Goal: Information Seeking & Learning: Check status

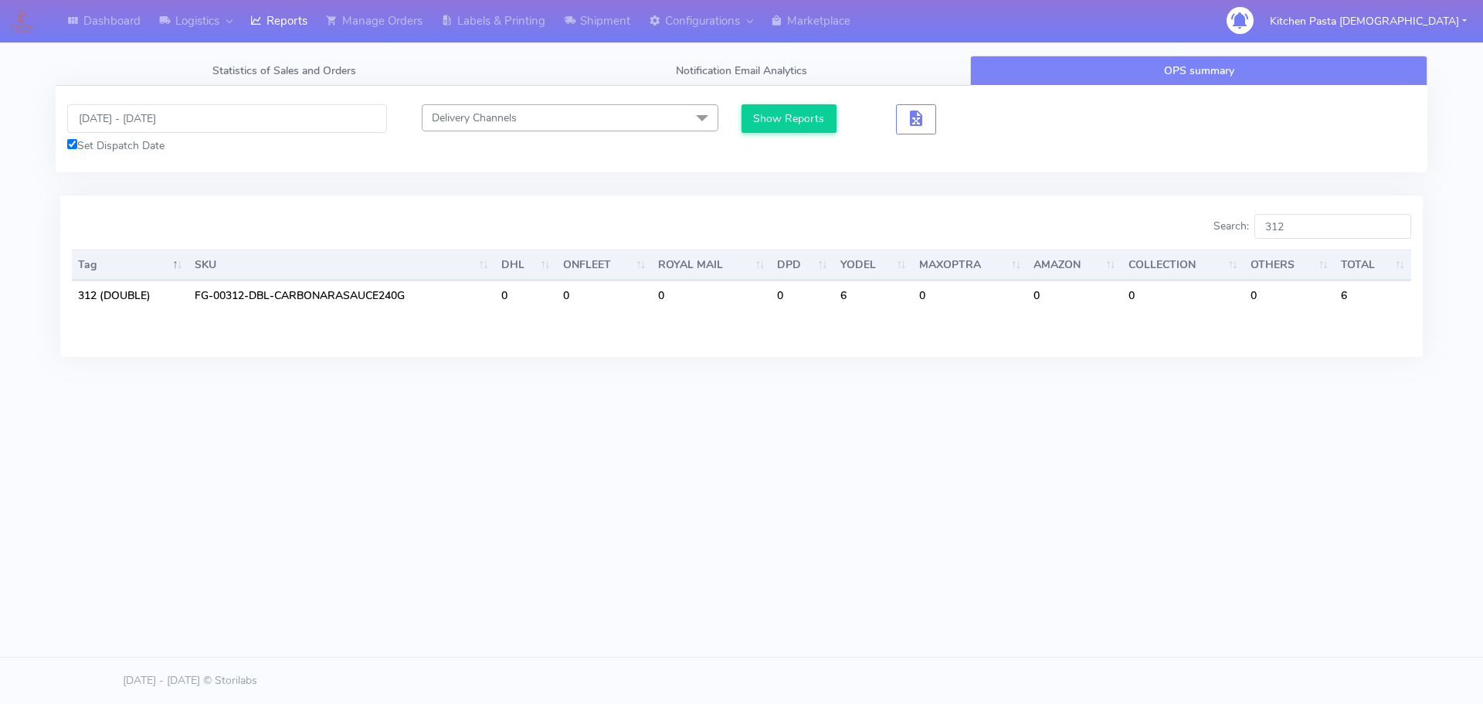
click at [156, 119] on input "[DATE] - [DATE]" at bounding box center [227, 118] width 320 height 29
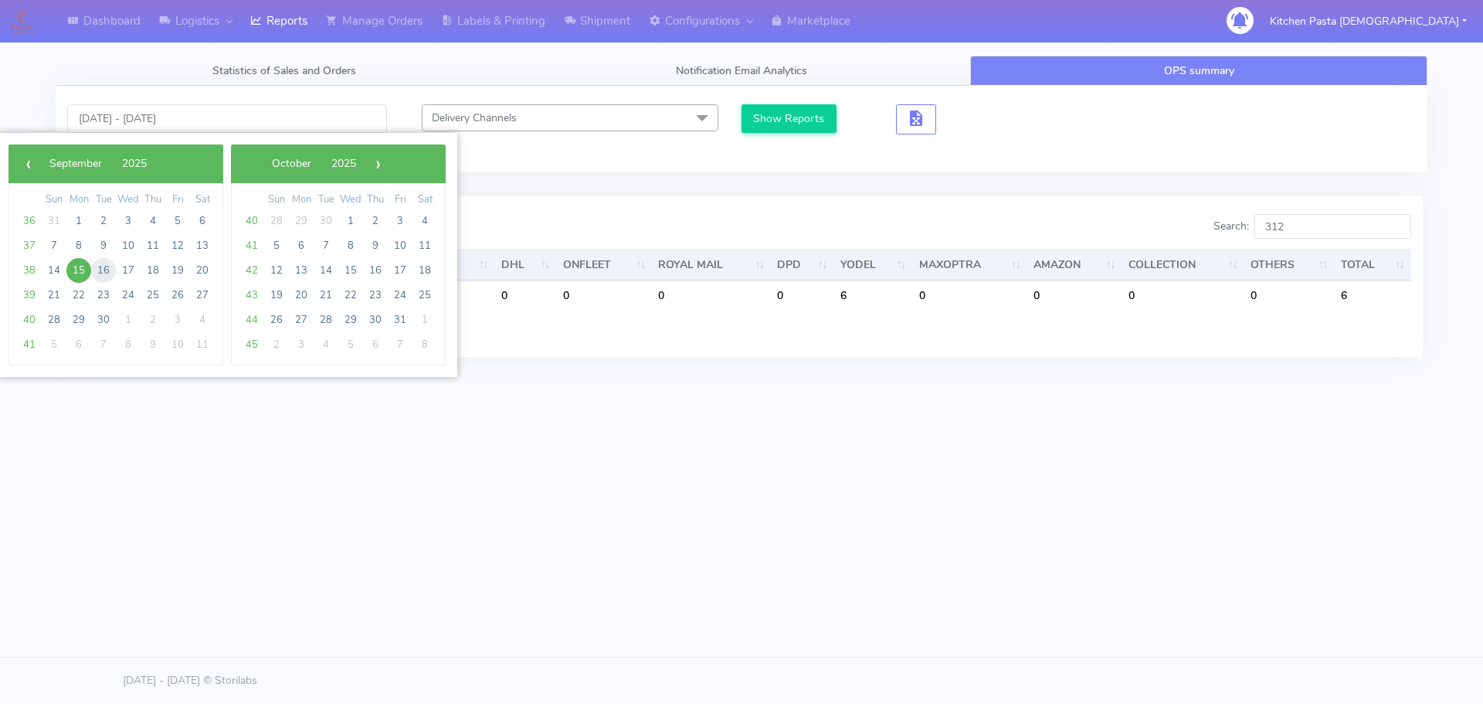
click at [96, 269] on span "16" at bounding box center [103, 270] width 25 height 25
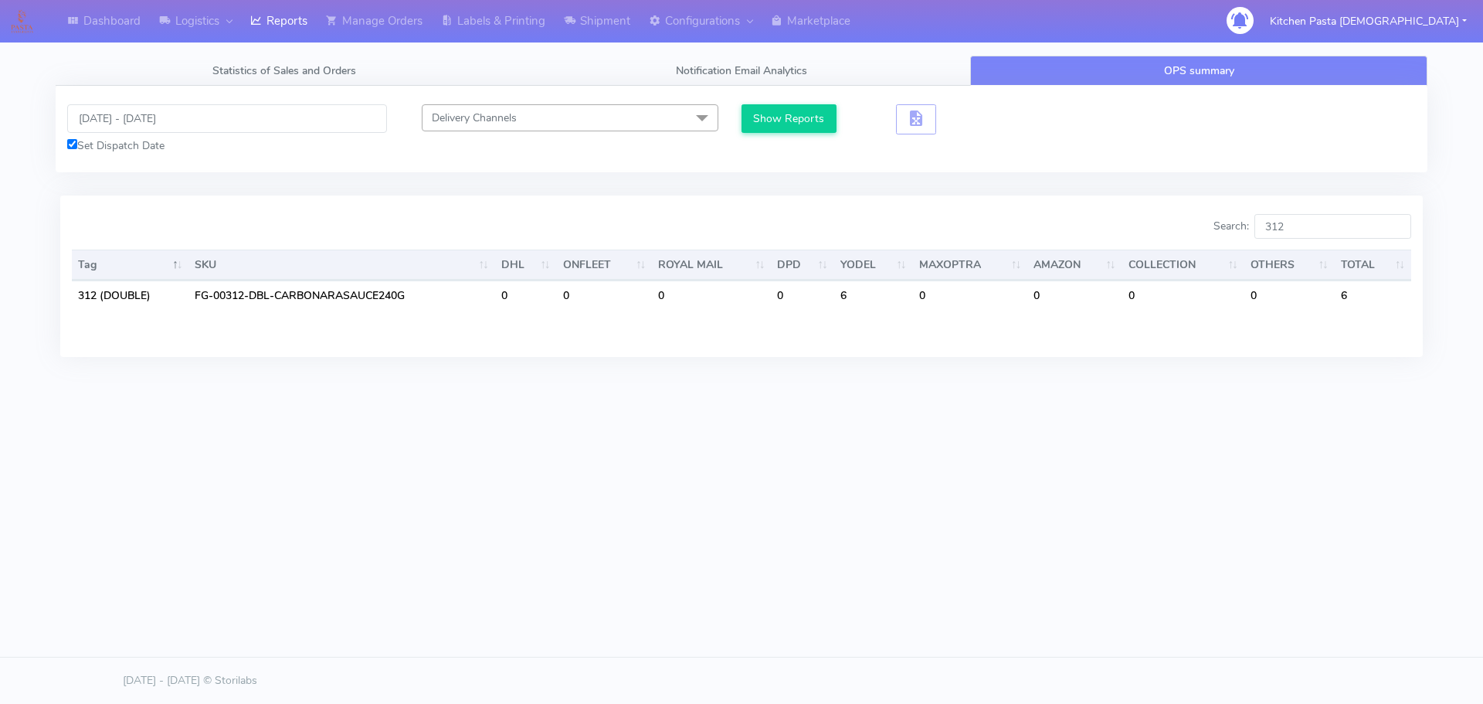
type input "[DATE] - [DATE]"
click at [260, 66] on span "Statistics of Sales and Orders" at bounding box center [284, 70] width 144 height 15
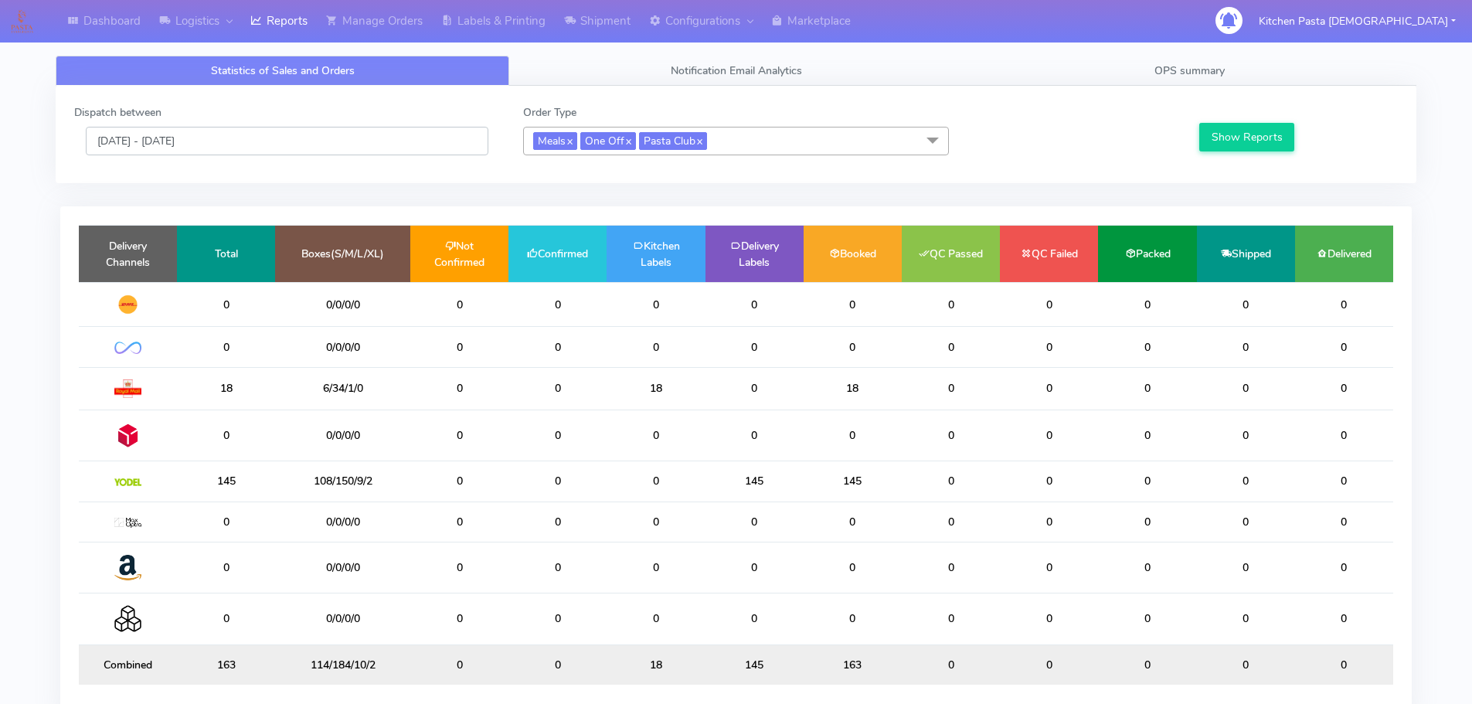
drag, startPoint x: 141, startPoint y: 137, endPoint x: 162, endPoint y: 151, distance: 25.1
click at [141, 136] on input "[DATE] - [DATE]" at bounding box center [287, 141] width 402 height 29
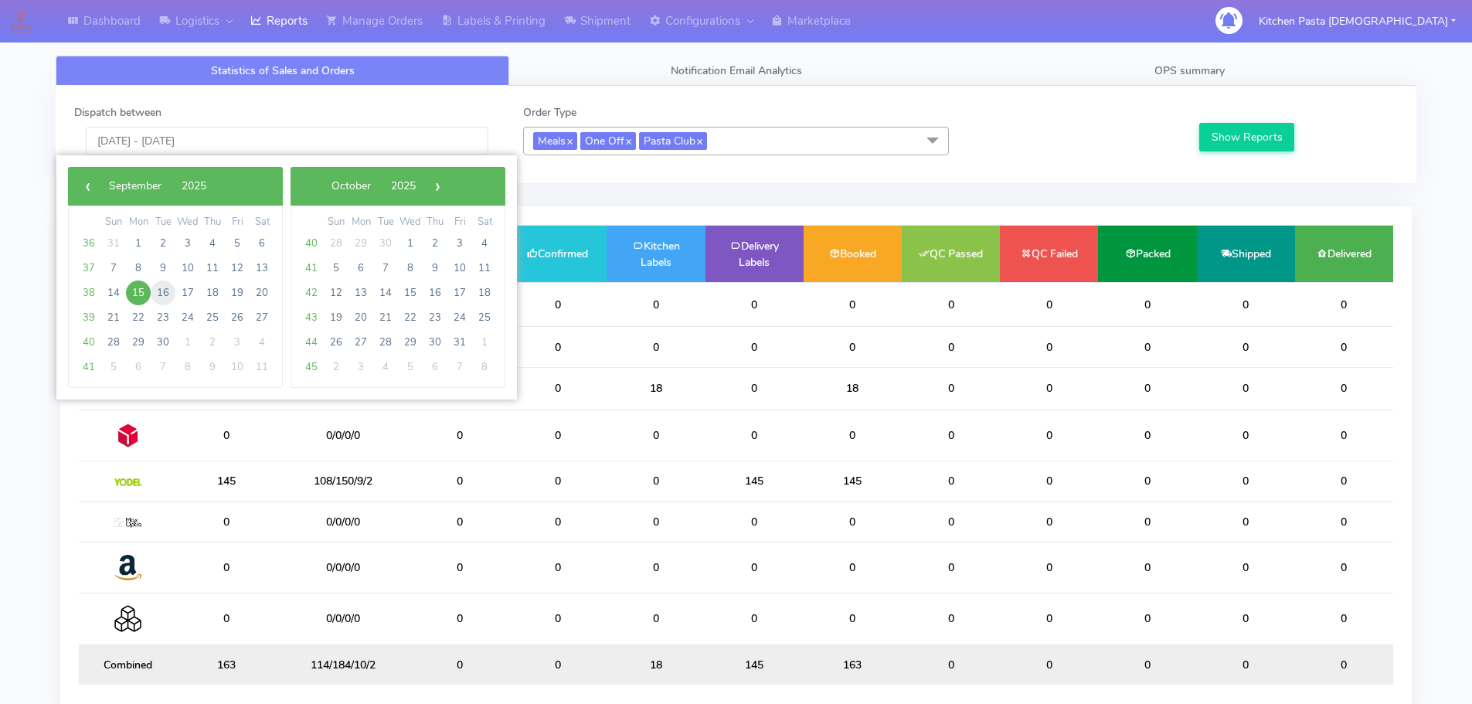
click at [171, 291] on span "16" at bounding box center [163, 292] width 25 height 25
type input "[DATE] - [DATE]"
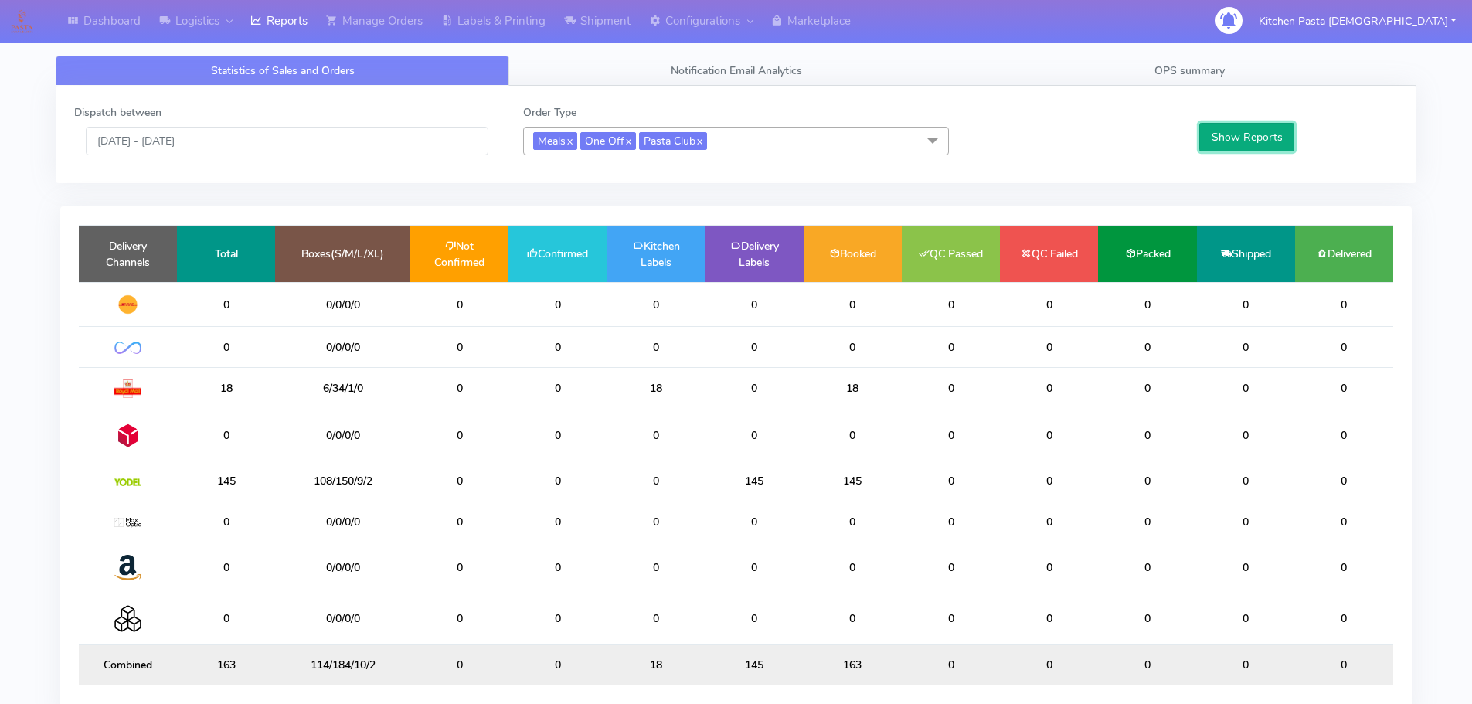
click at [1215, 136] on button "Show Reports" at bounding box center [1246, 137] width 95 height 29
click at [1135, 73] on link "OPS summary" at bounding box center [1188, 71] width 453 height 30
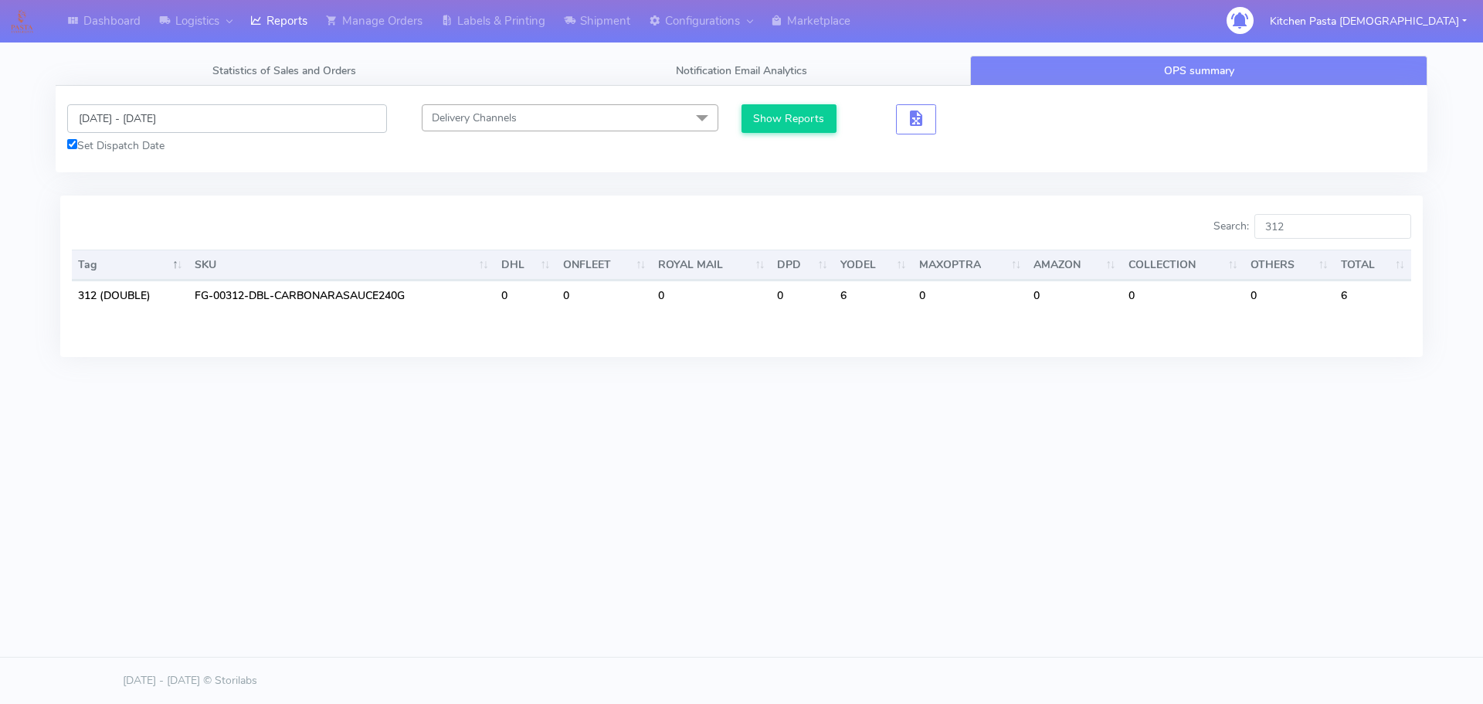
click at [152, 118] on input "[DATE] - [DATE]" at bounding box center [227, 118] width 320 height 29
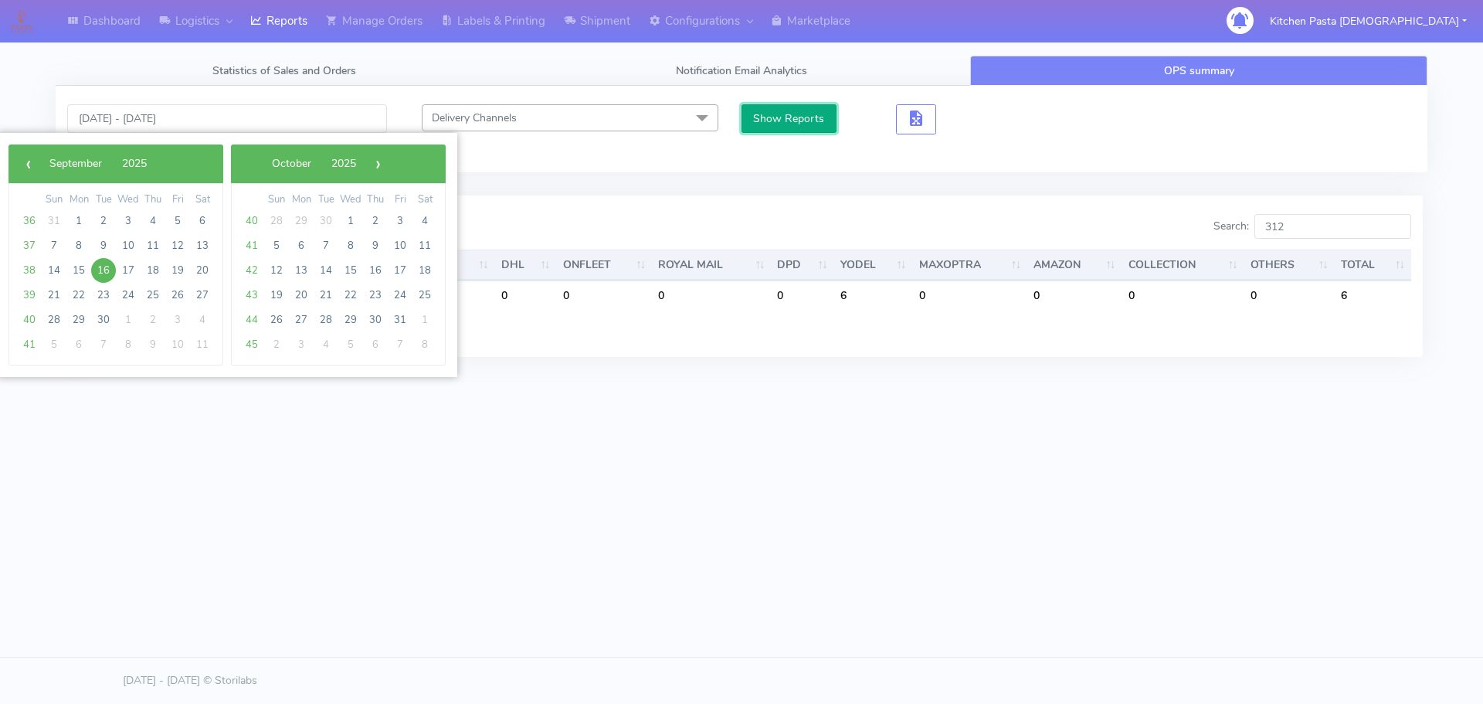
click at [771, 123] on button "Show Reports" at bounding box center [789, 118] width 95 height 29
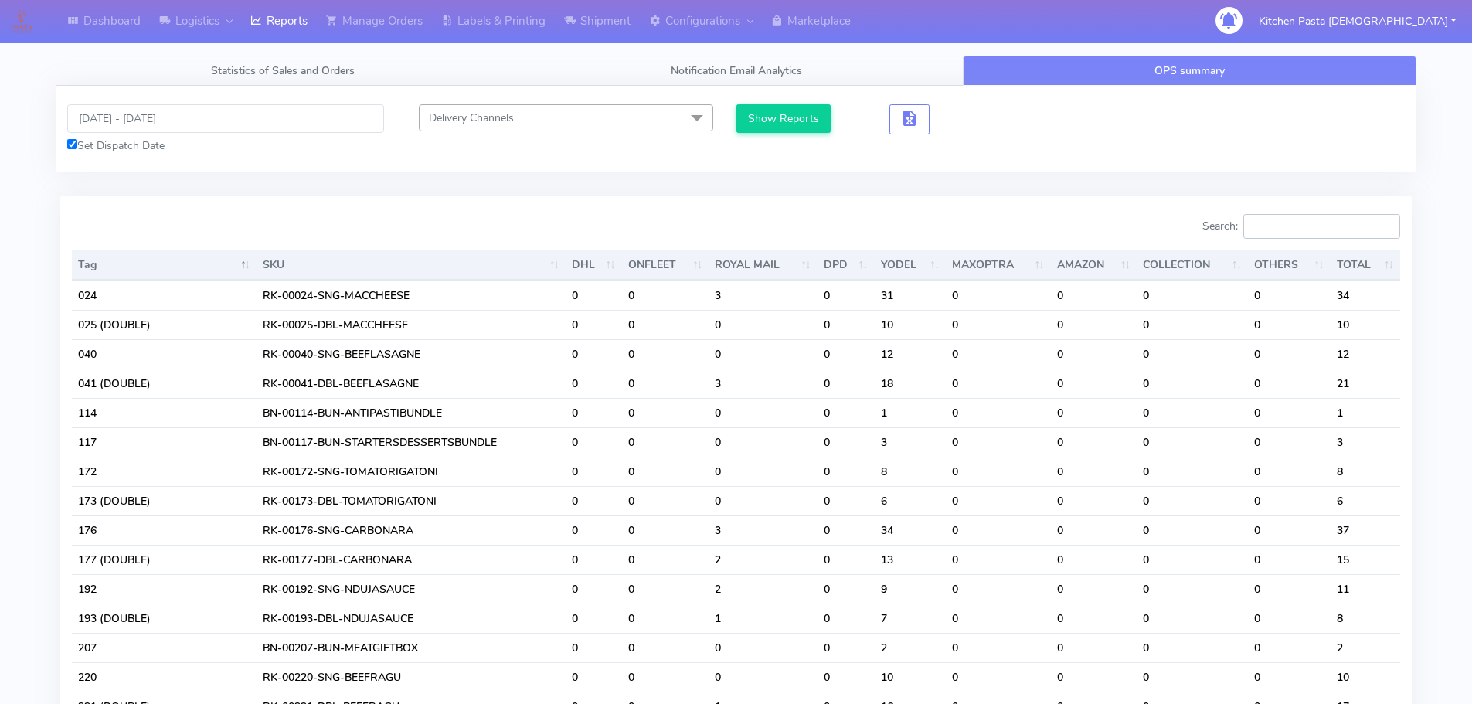
click at [1352, 232] on input "Search:" at bounding box center [1321, 226] width 157 height 25
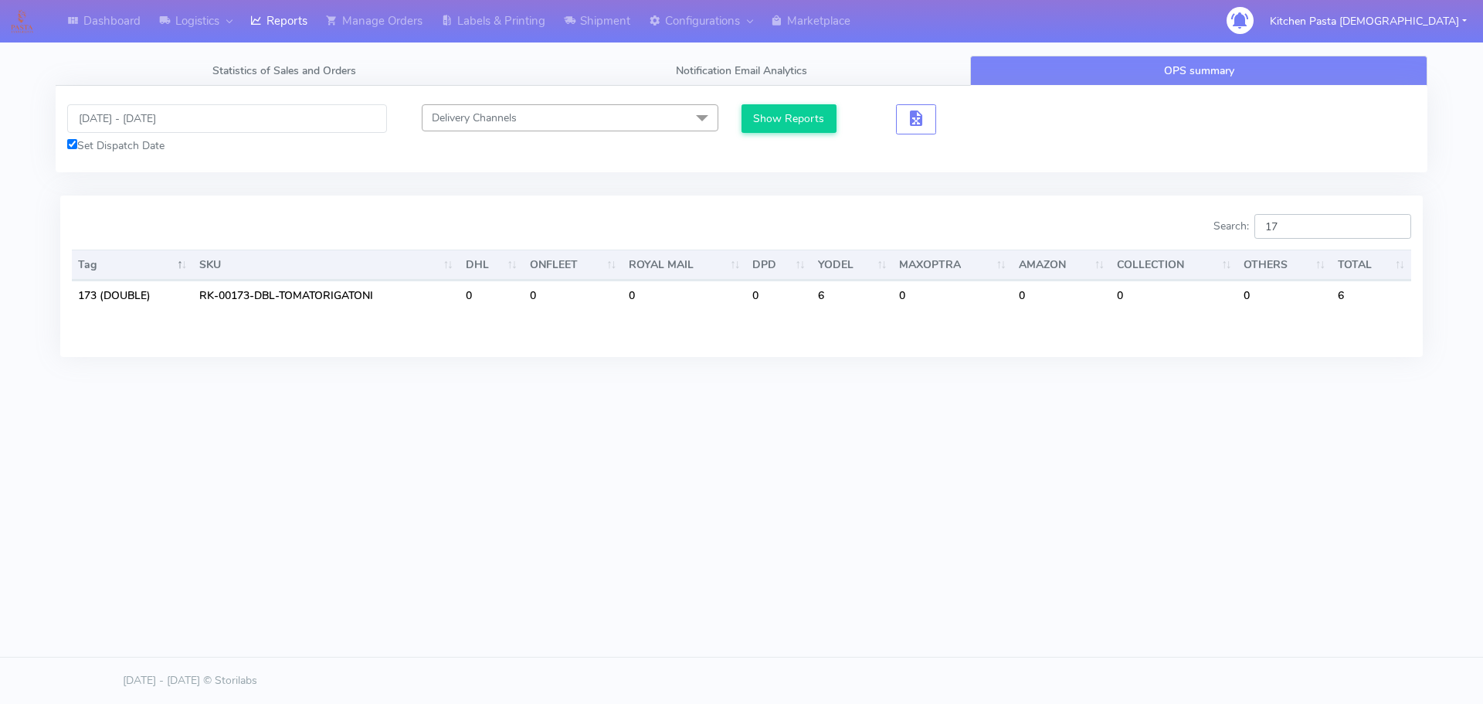
type input "1"
click at [1311, 220] on input "177" at bounding box center [1332, 226] width 157 height 25
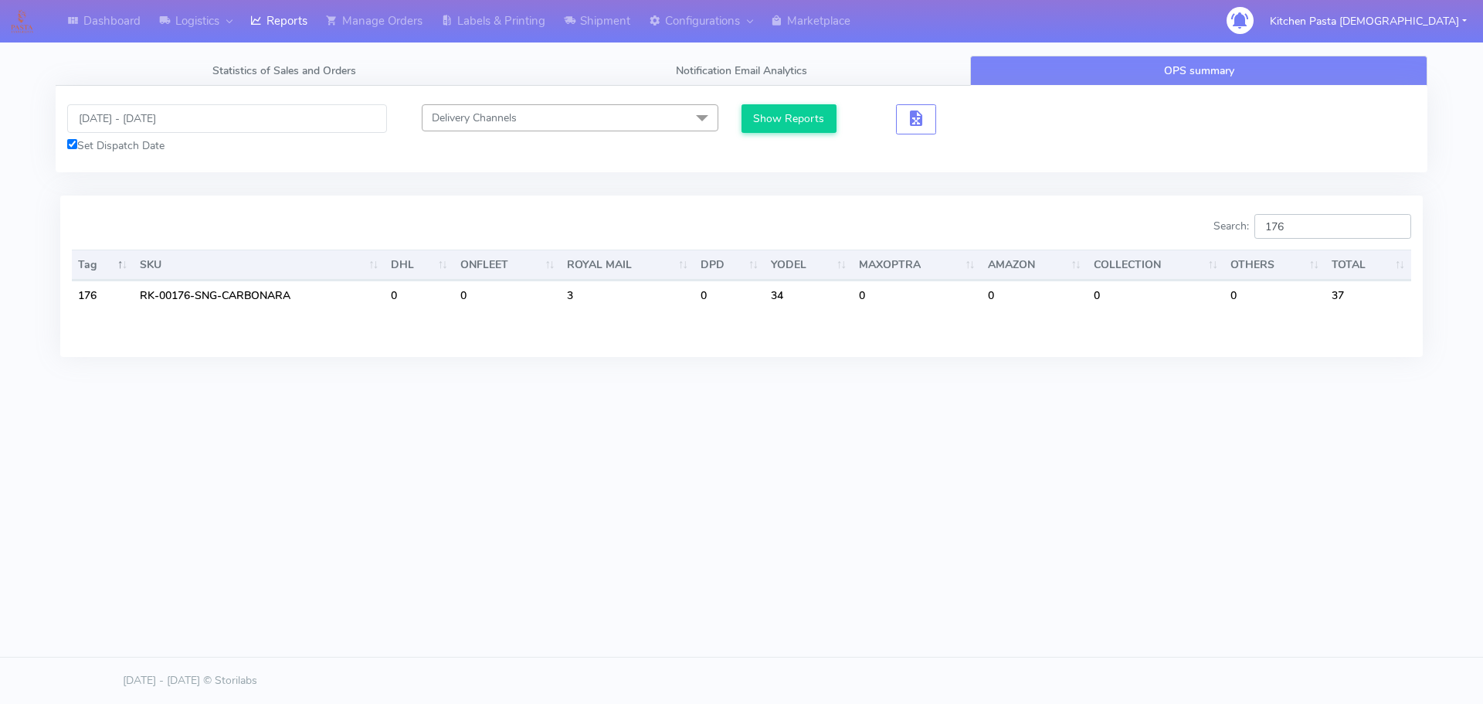
click at [1339, 229] on input "176" at bounding box center [1332, 226] width 157 height 25
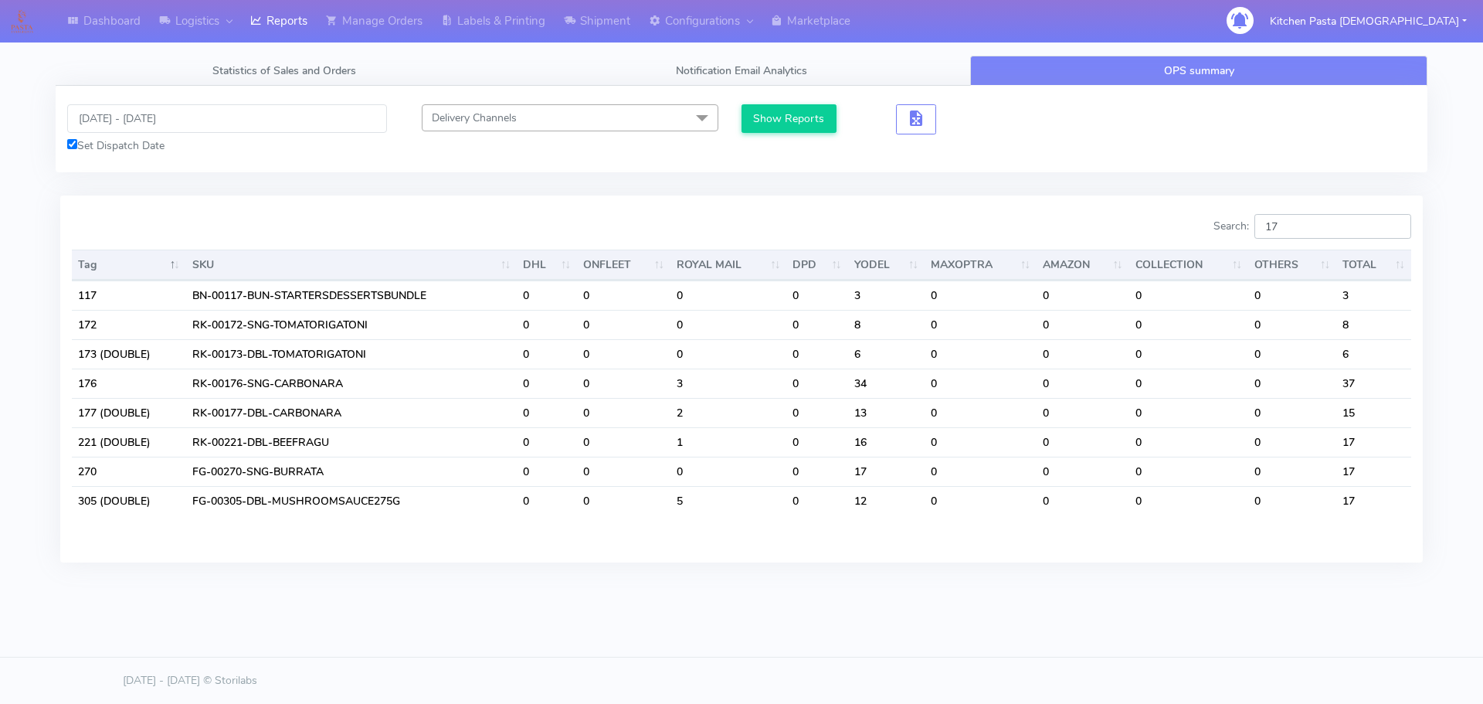
type input "1"
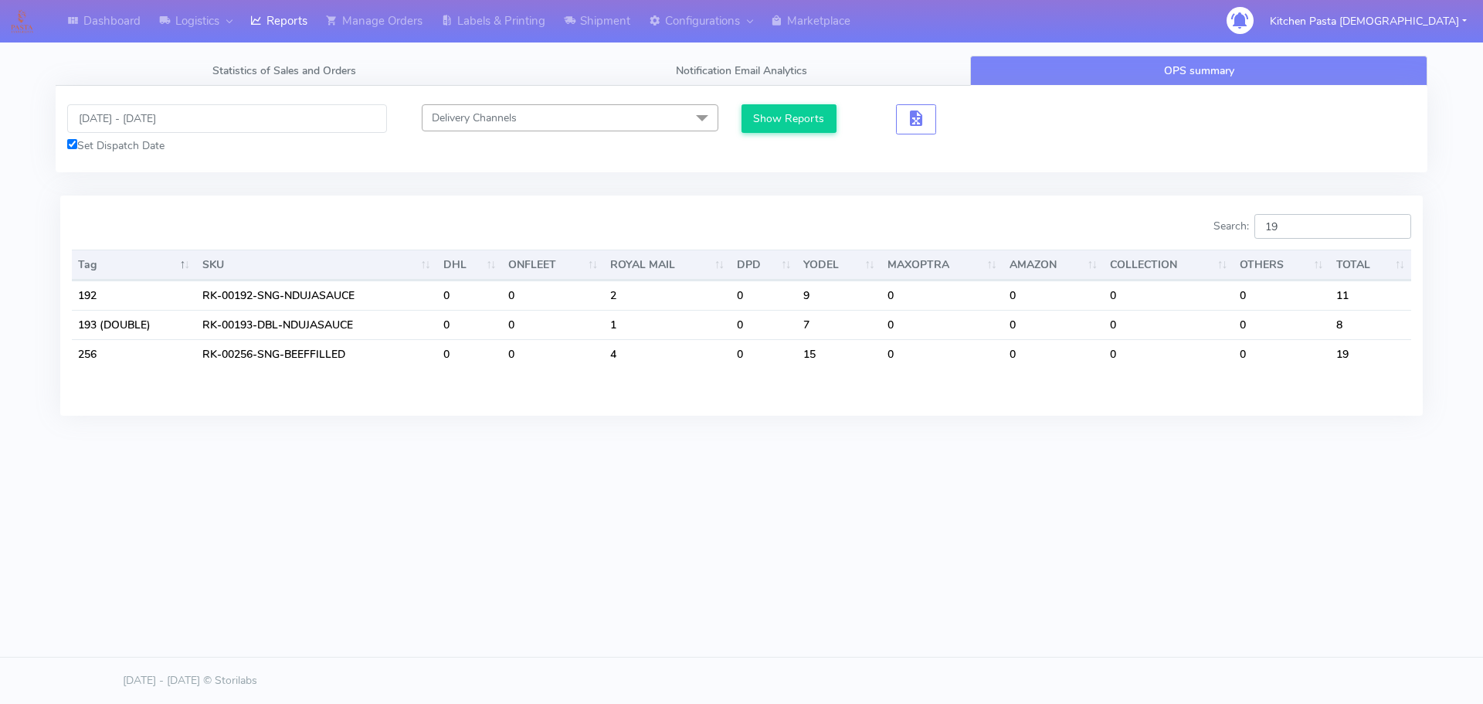
type input "1"
type input "2"
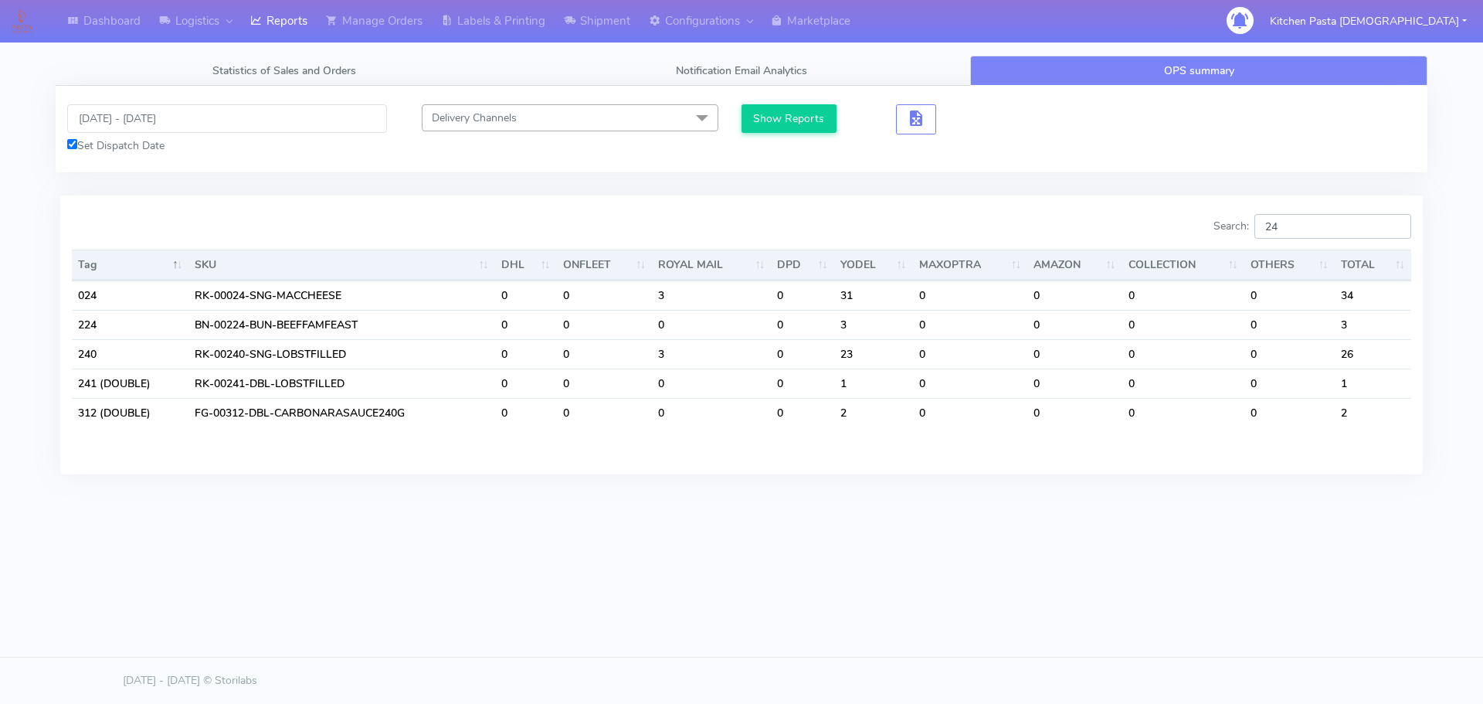
type input "2"
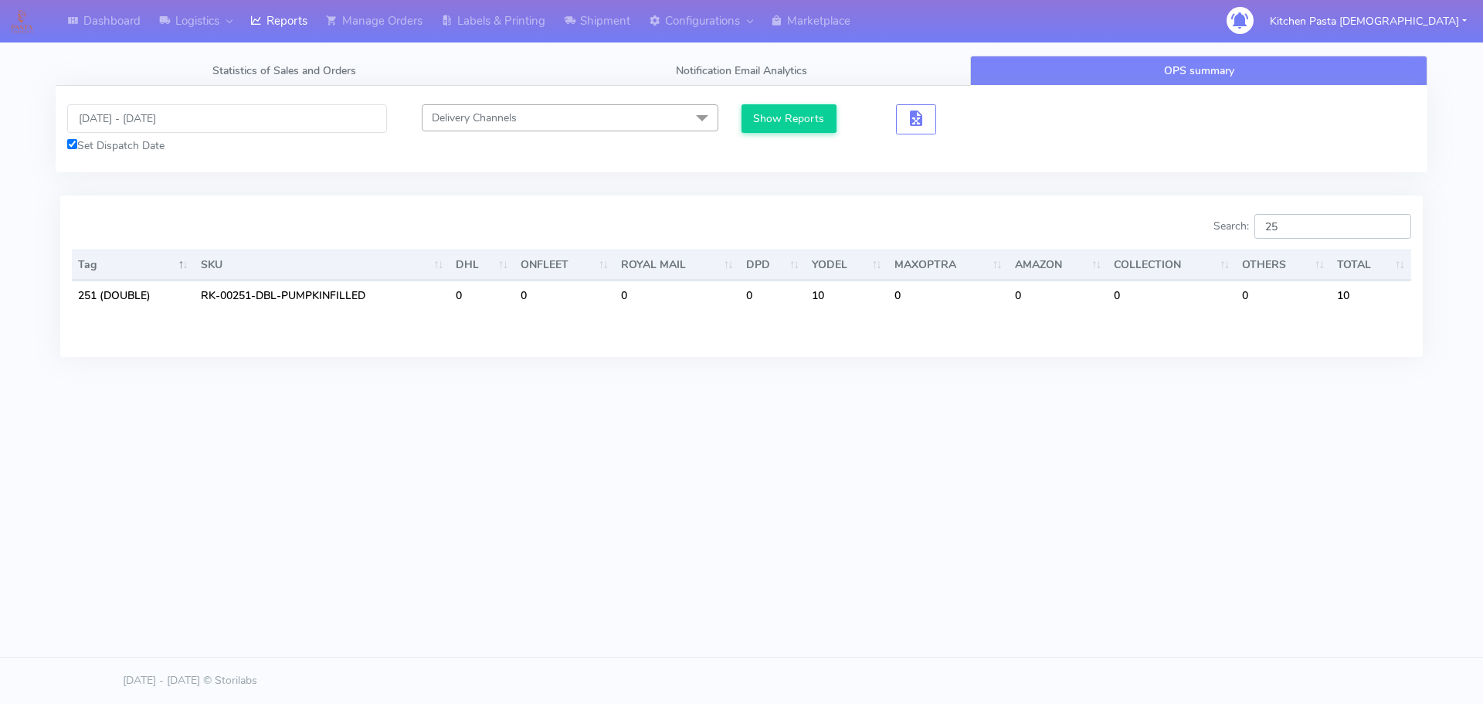
type input "2"
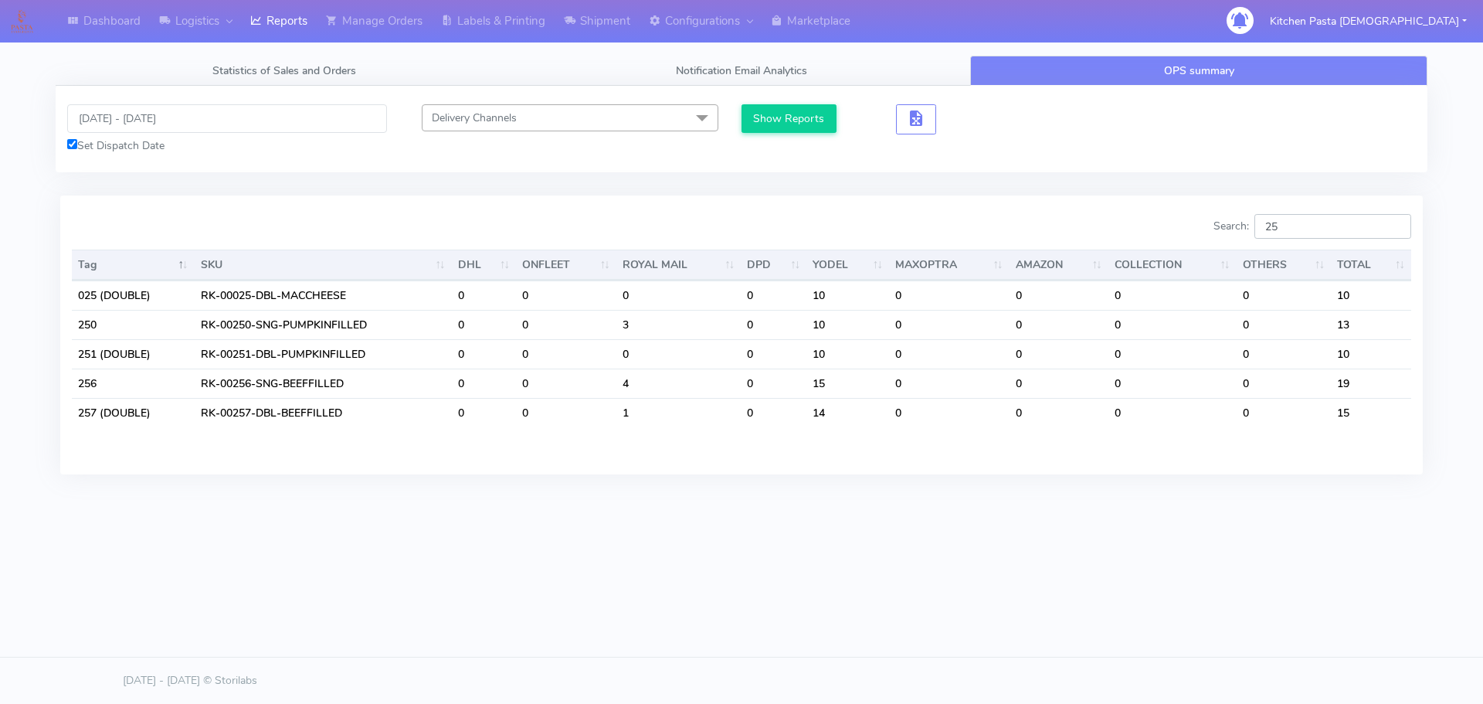
type input "2"
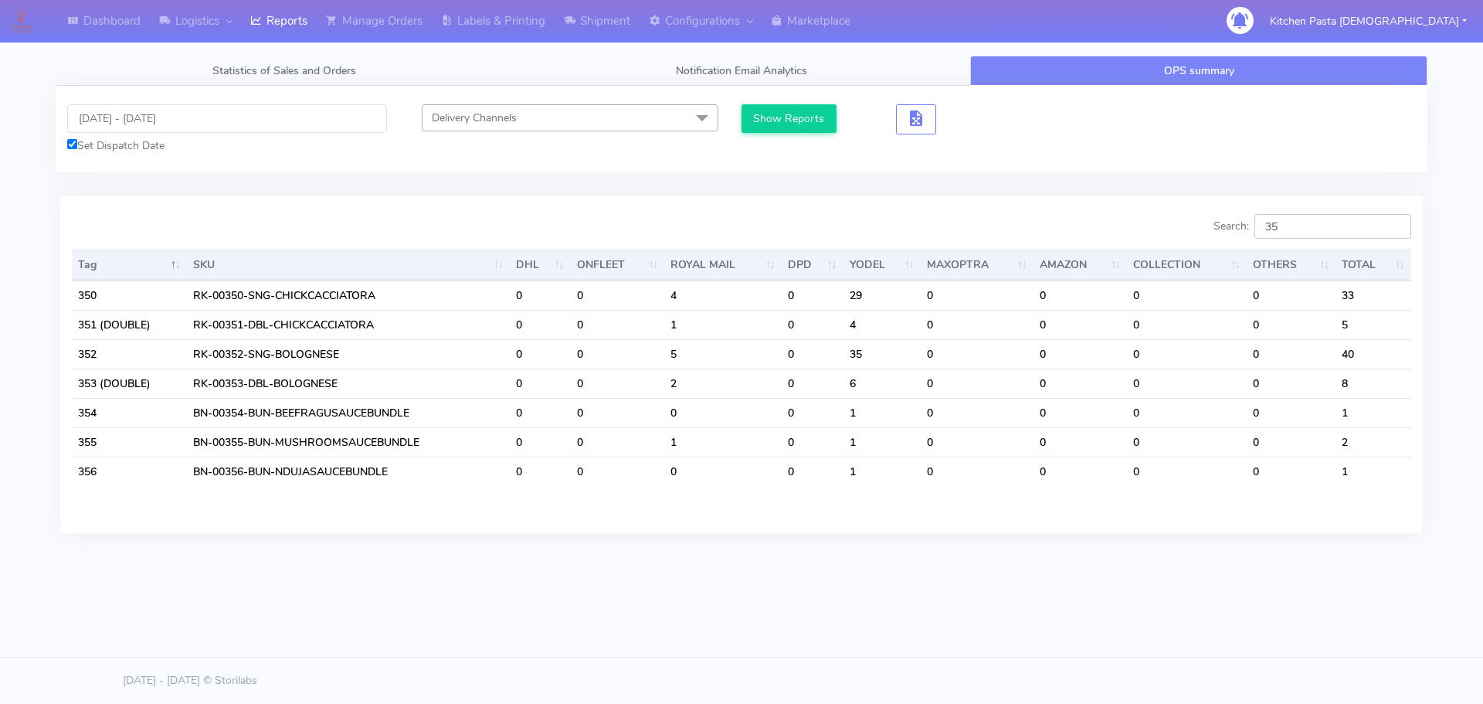
type input "3"
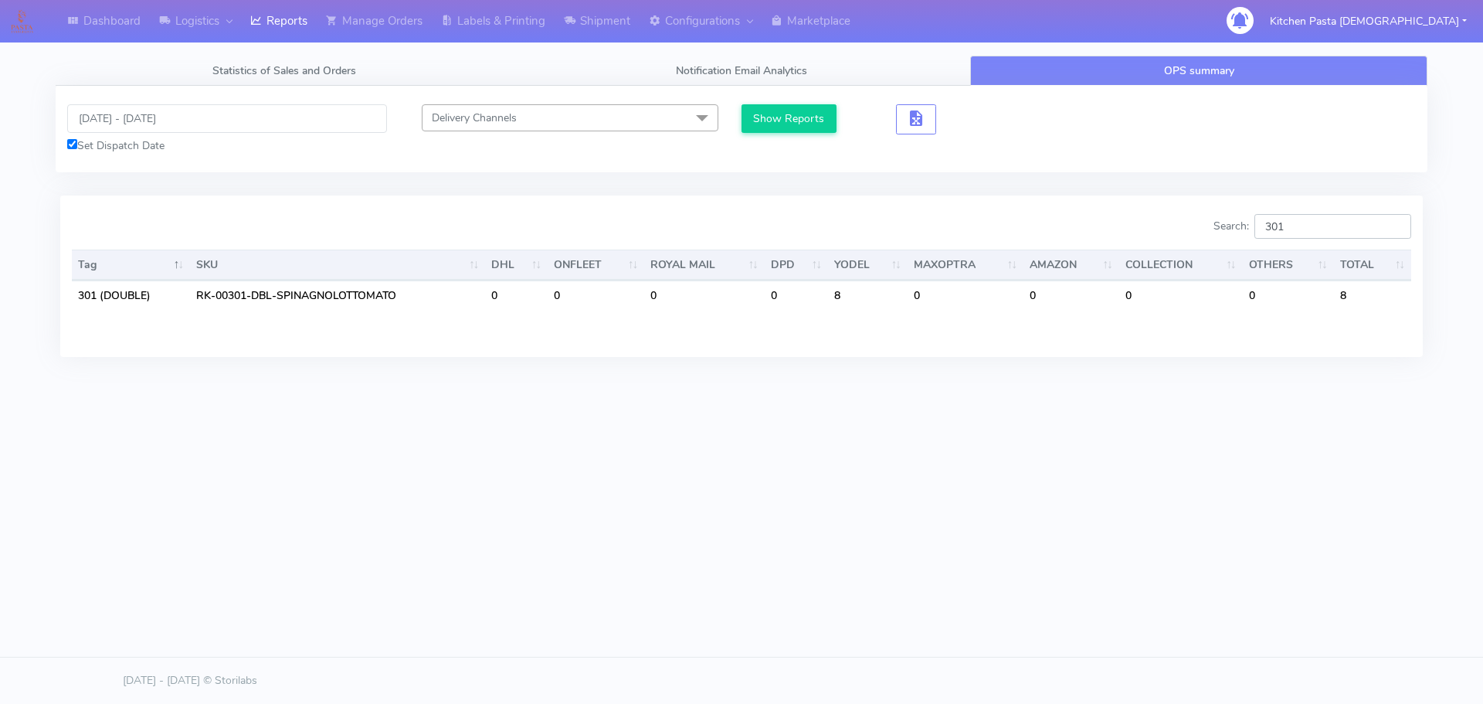
type input "301"
